Goal: Task Accomplishment & Management: Manage account settings

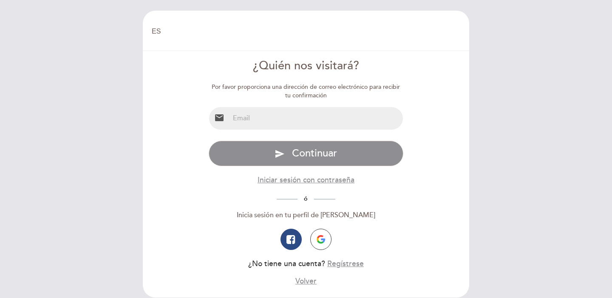
select select "es"
click at [275, 114] on input "email" at bounding box center [317, 118] width 174 height 23
type input "[EMAIL_ADDRESS][DOMAIN_NAME]"
click at [306, 179] on button "Iniciar sesión con contraseña" at bounding box center [306, 180] width 97 height 11
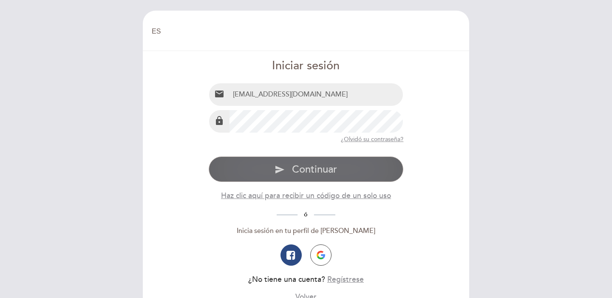
click at [307, 180] on button "send Continuar" at bounding box center [306, 170] width 195 height 26
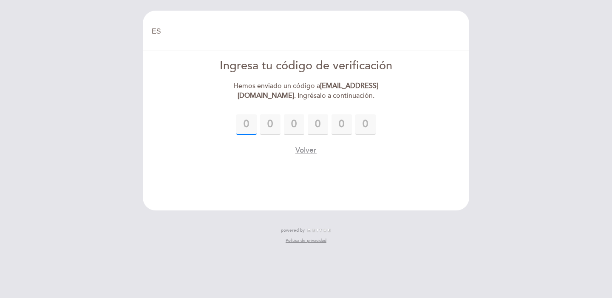
click at [248, 125] on input "text" at bounding box center [246, 124] width 20 height 20
type input "1"
type input "9"
type input "3"
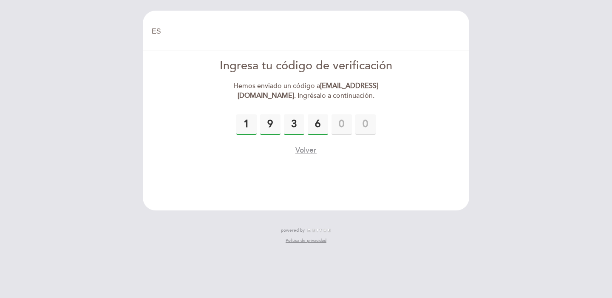
type input "6"
type input "5"
type input "0"
click at [313, 150] on button "Volver" at bounding box center [306, 150] width 21 height 11
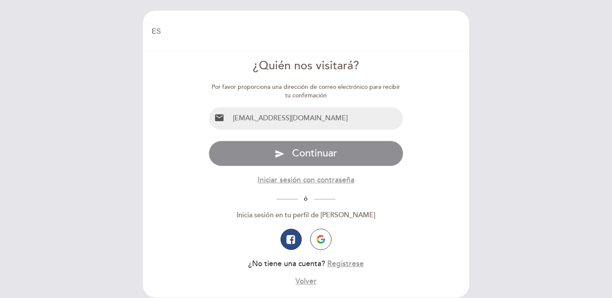
click at [313, 150] on span "Continuar" at bounding box center [314, 153] width 45 height 12
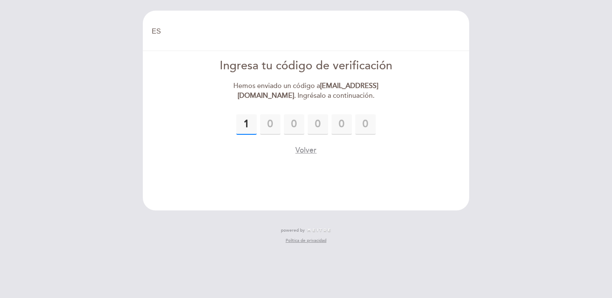
type input "1"
type input "0"
type input "3"
type input "6"
type input "1"
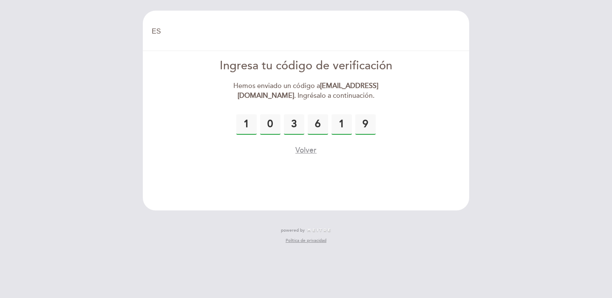
type input "9"
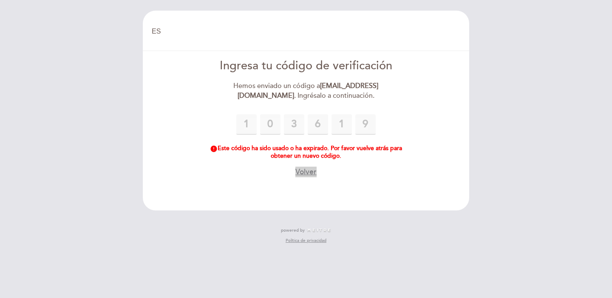
click at [301, 171] on button "Volver" at bounding box center [306, 172] width 21 height 11
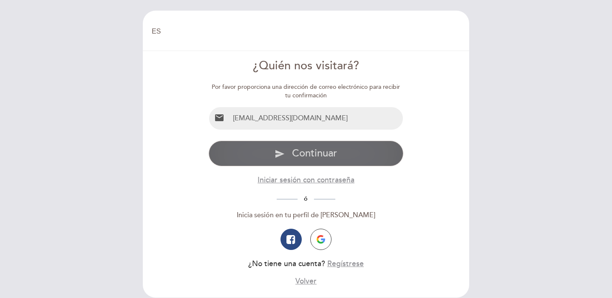
click at [298, 160] on button "send Continuar" at bounding box center [306, 154] width 195 height 26
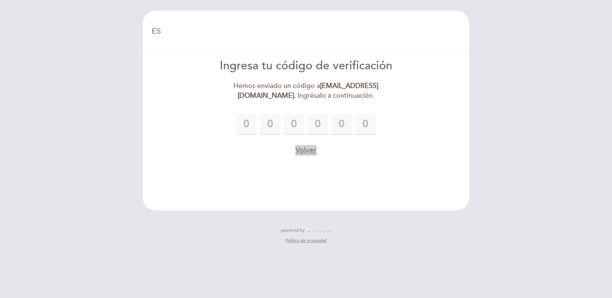
click at [299, 153] on button "Volver" at bounding box center [306, 150] width 21 height 11
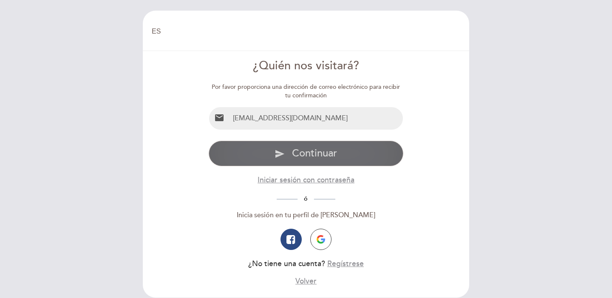
click at [301, 152] on span "Continuar" at bounding box center [314, 153] width 45 height 12
